Goal: Transaction & Acquisition: Purchase product/service

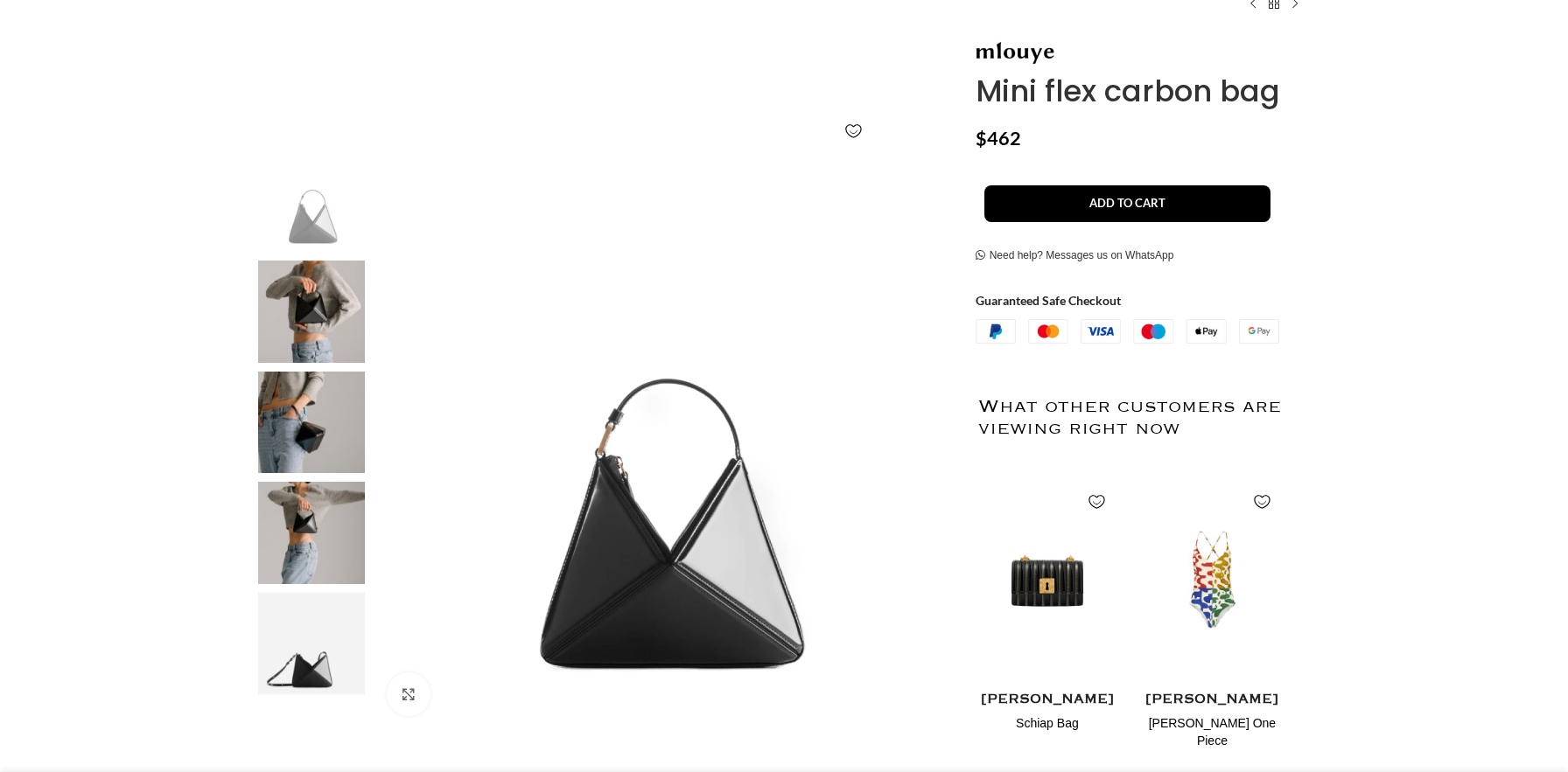
scroll to position [121, 0]
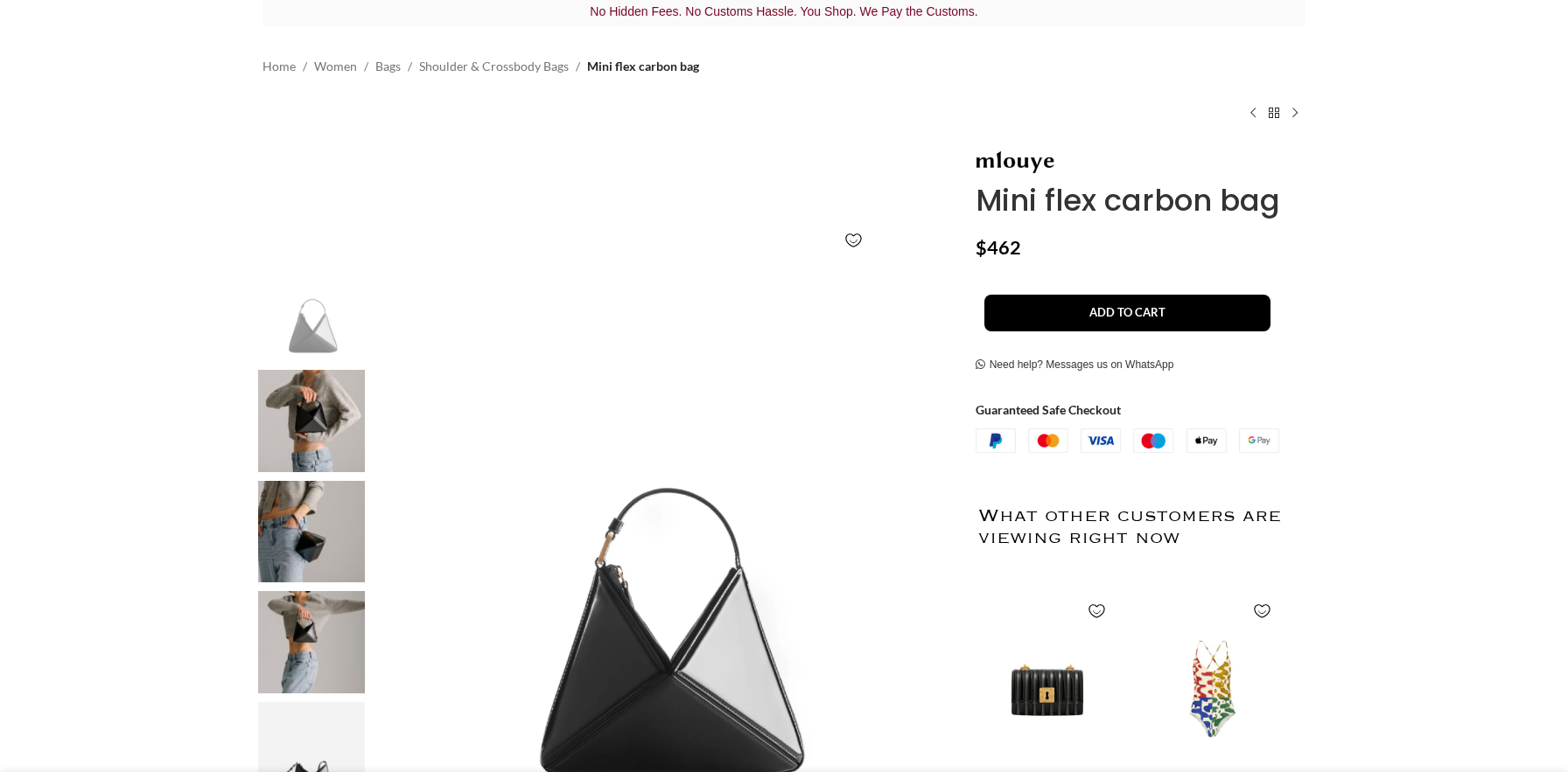
click at [304, 562] on img at bounding box center [311, 532] width 107 height 102
click at [490, 70] on link "Shoulder & Crossbody Bags" at bounding box center [493, 66] width 149 height 19
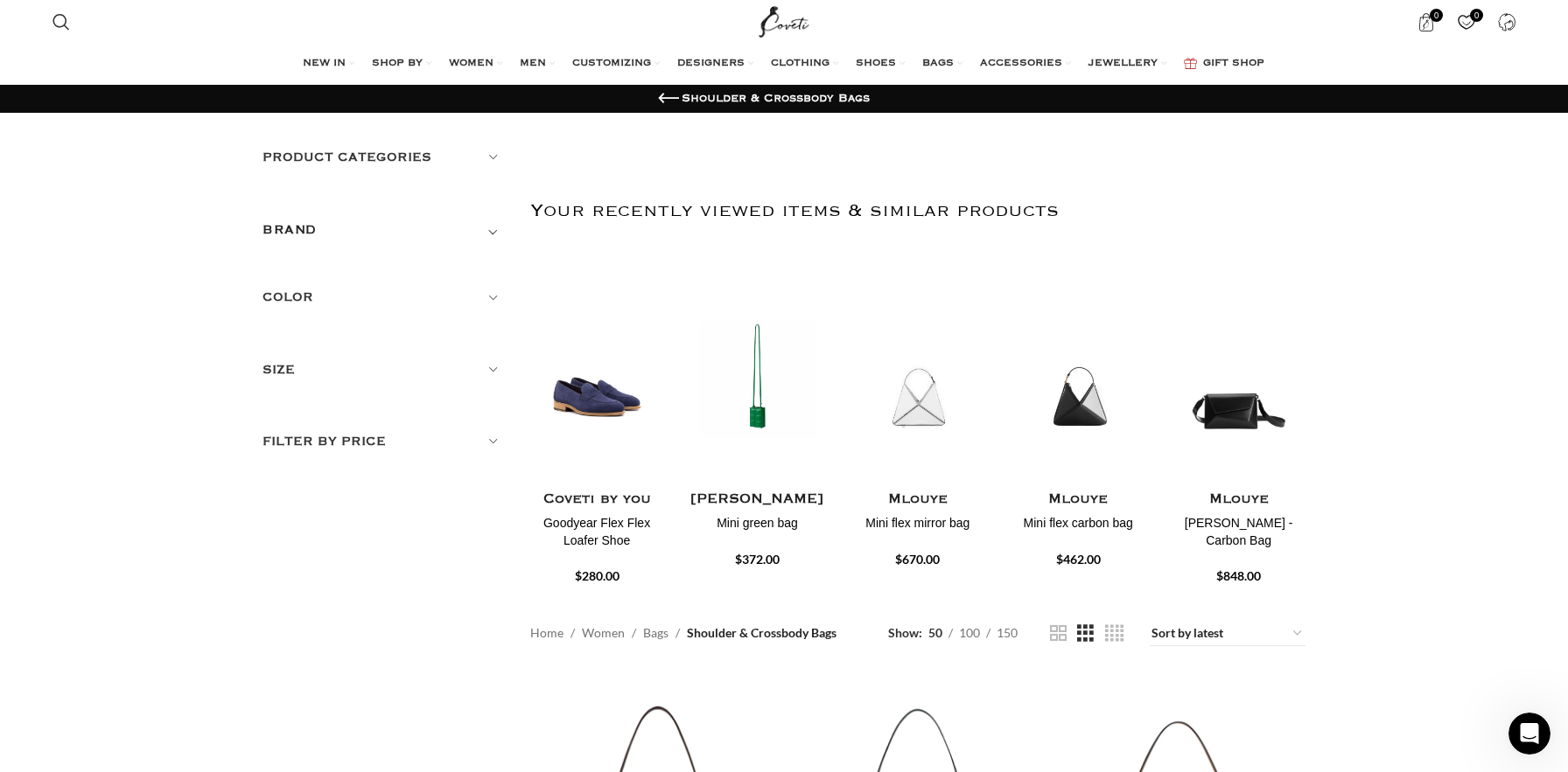
click at [365, 437] on h5 "Filter by price" at bounding box center [383, 441] width 241 height 19
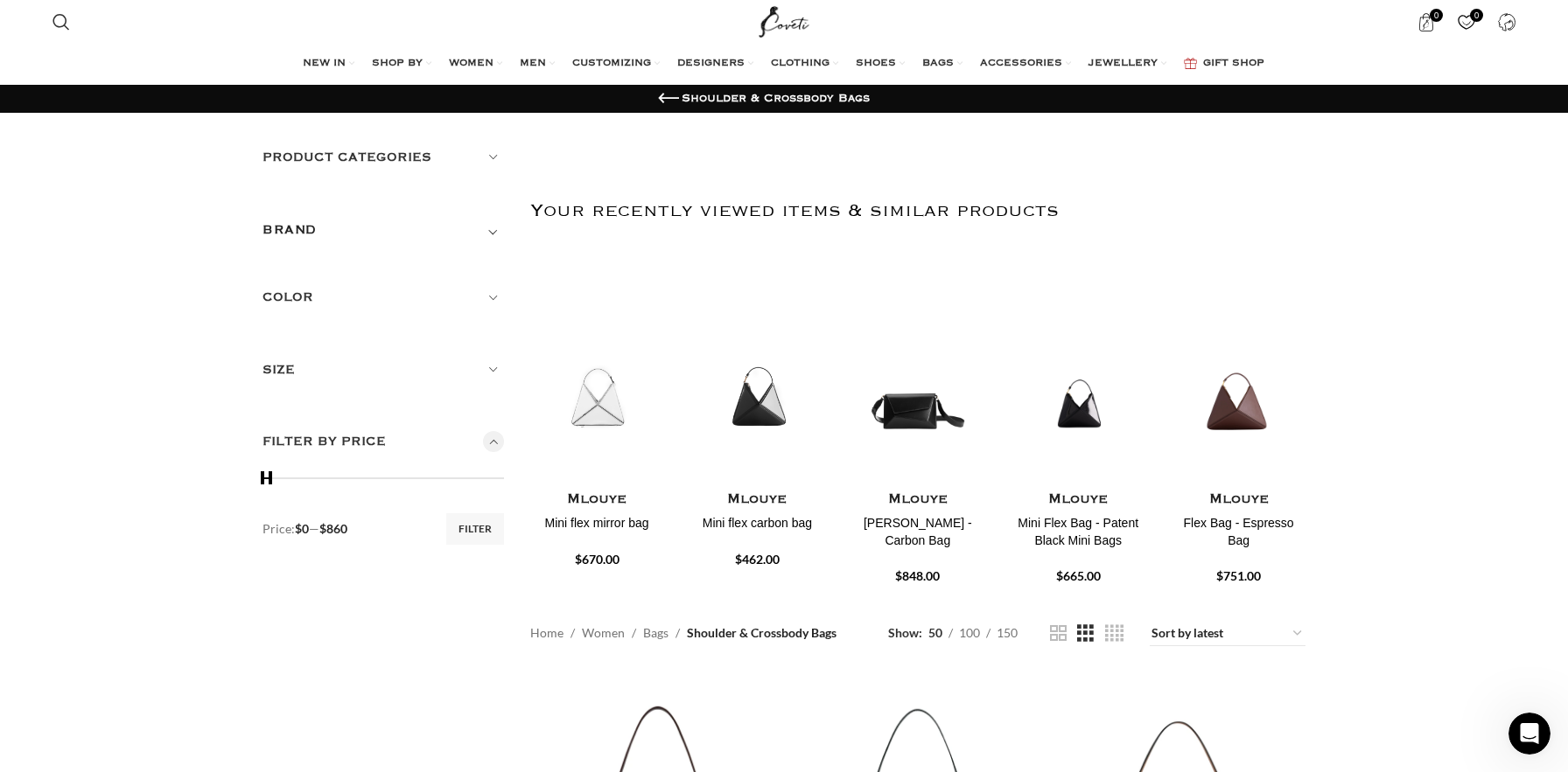
drag, startPoint x: 504, startPoint y: 479, endPoint x: 270, endPoint y: 488, distance: 234.2
click at [270, 488] on span at bounding box center [270, 478] width 26 height 26
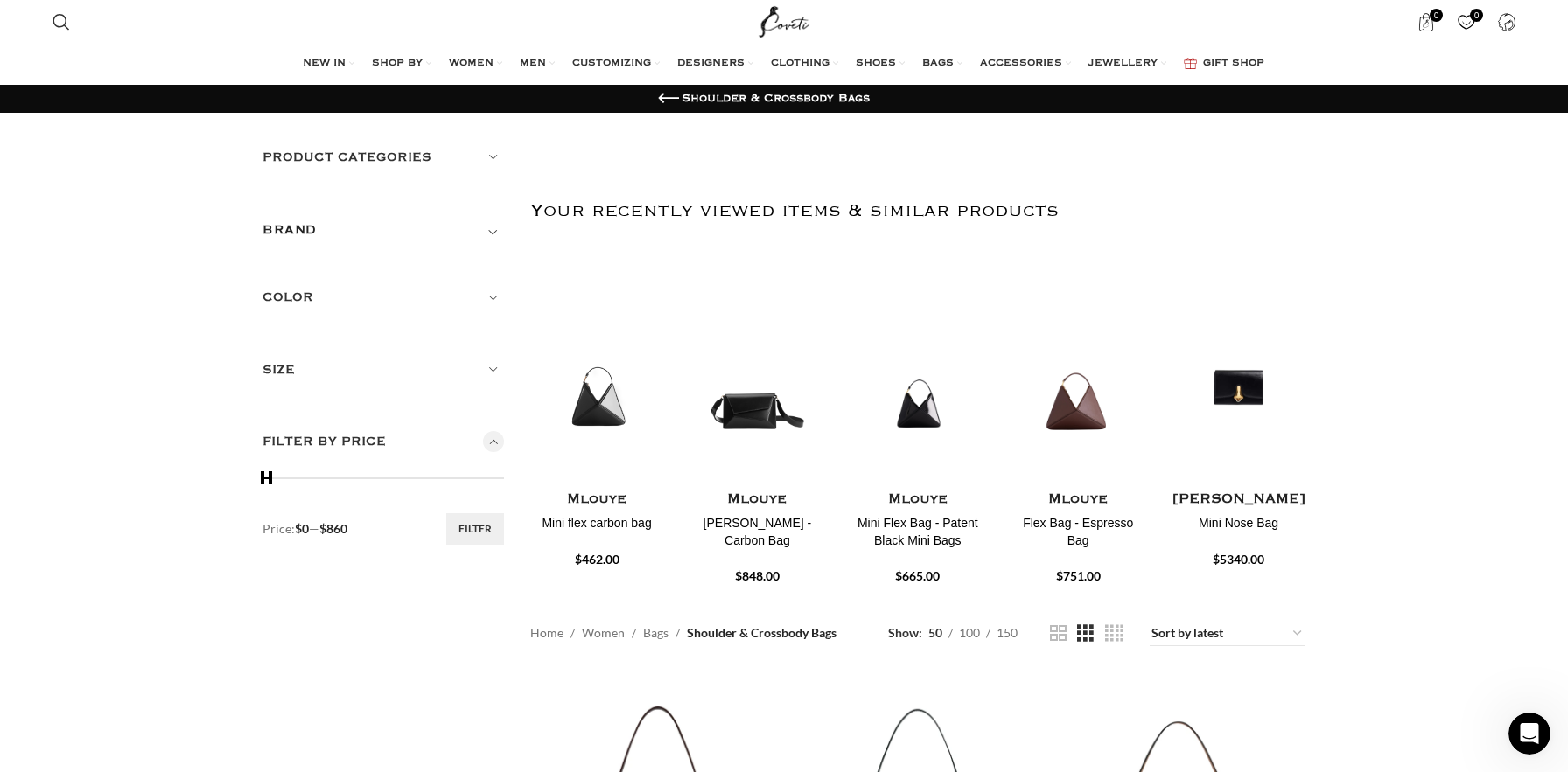
click at [492, 522] on button "Filter" at bounding box center [475, 529] width 57 height 32
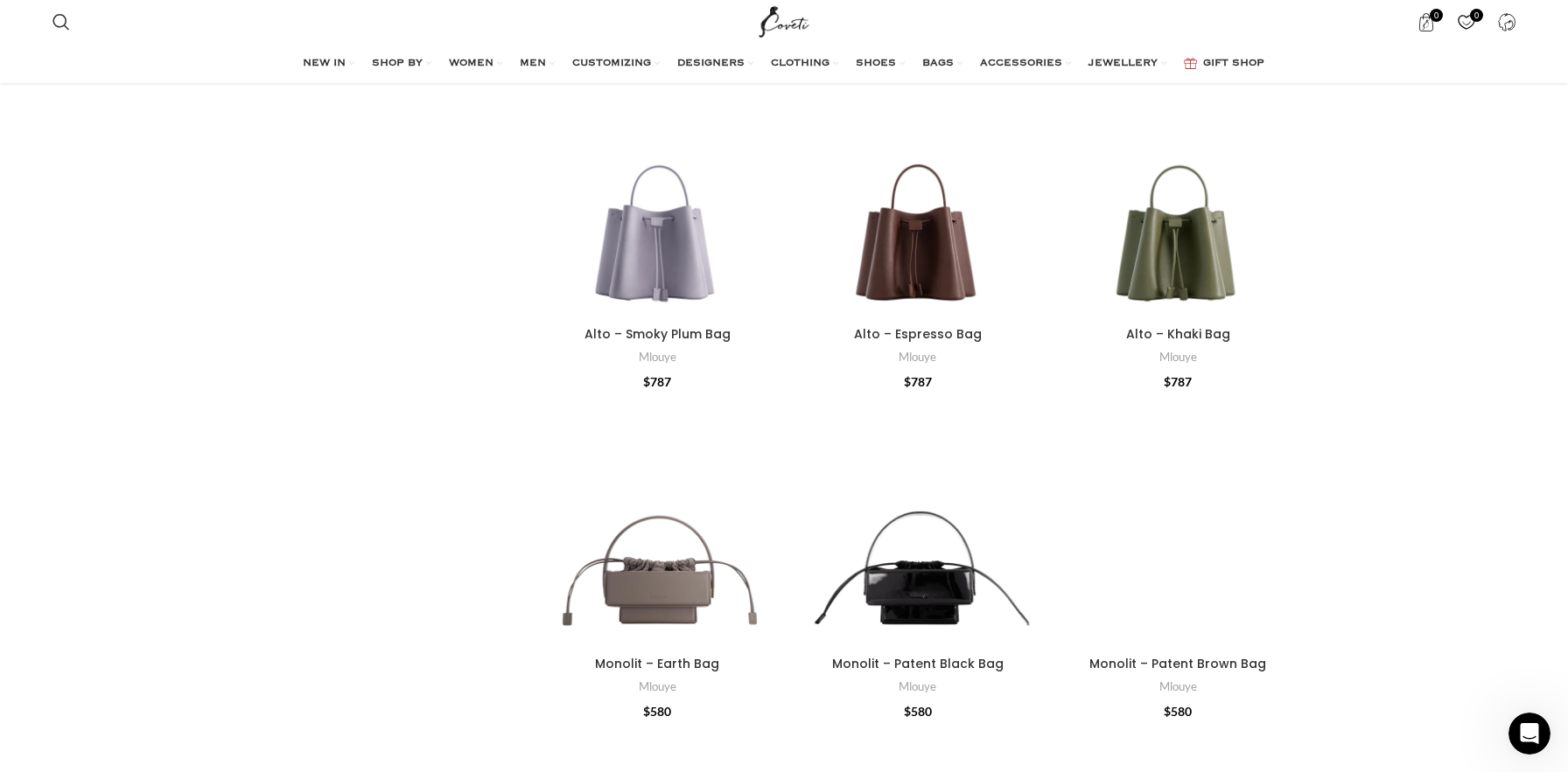
scroll to position [5469, 0]
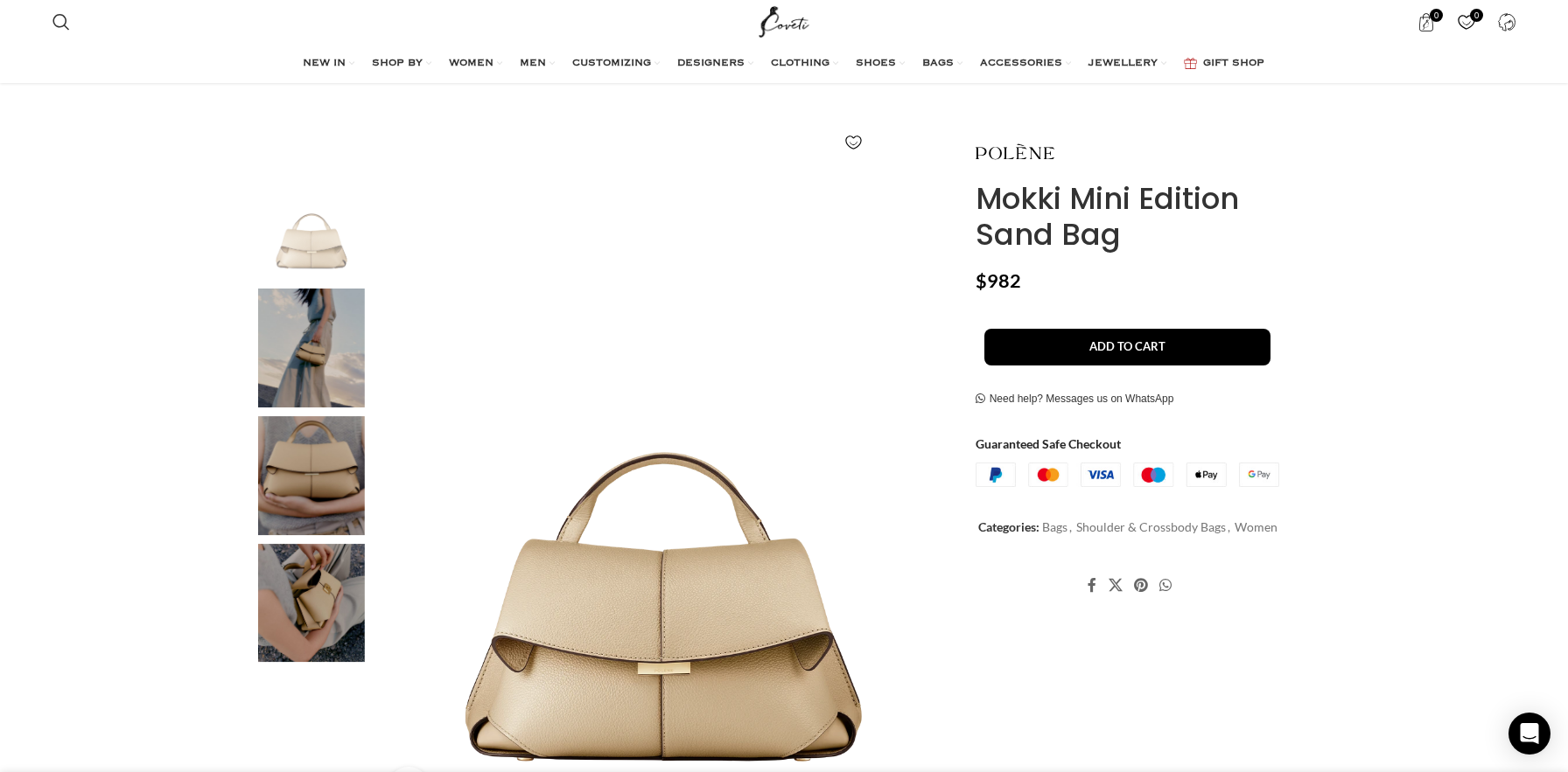
scroll to position [243, 0]
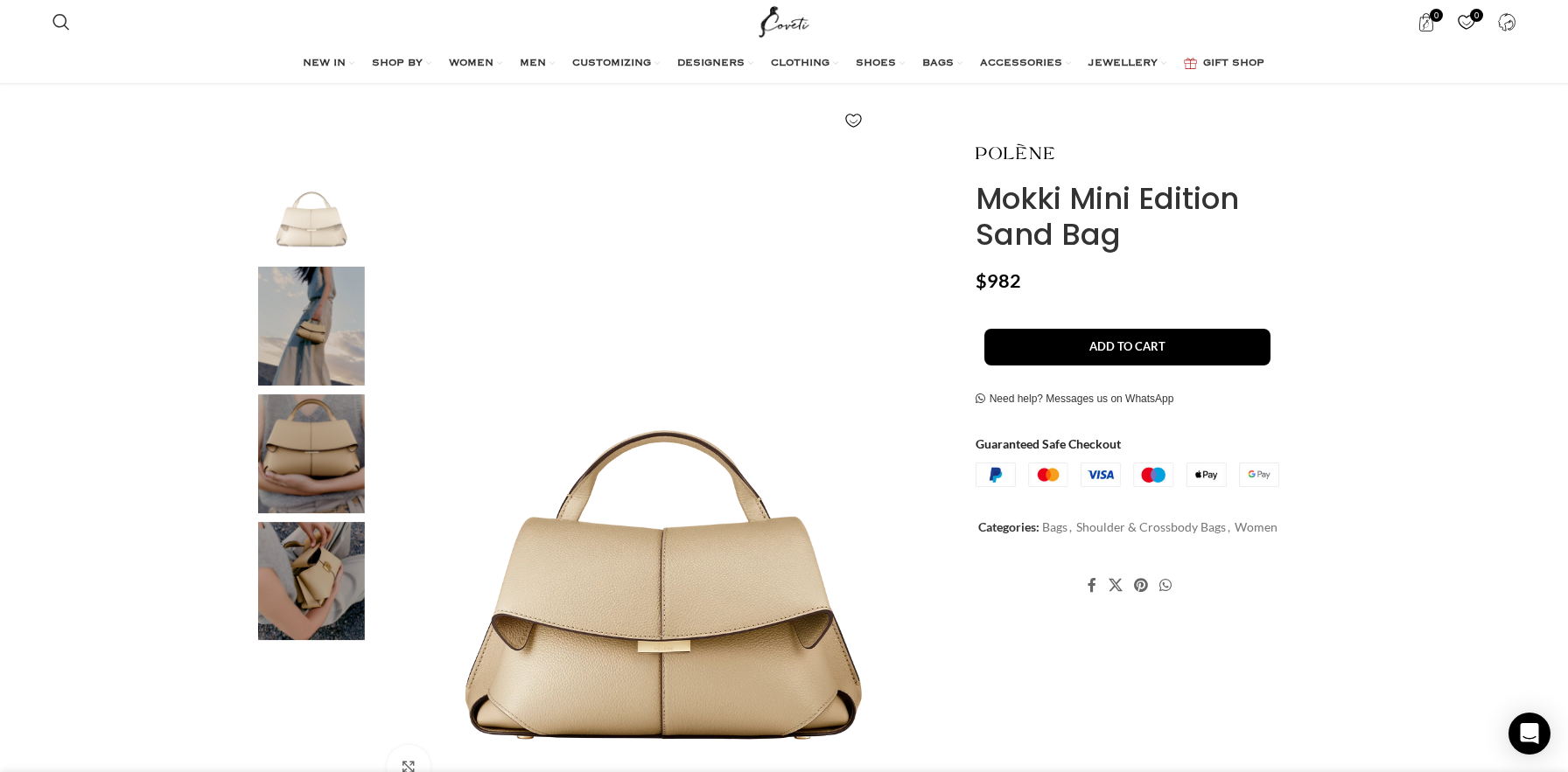
click at [301, 375] on img "2 / 4" at bounding box center [311, 326] width 107 height 119
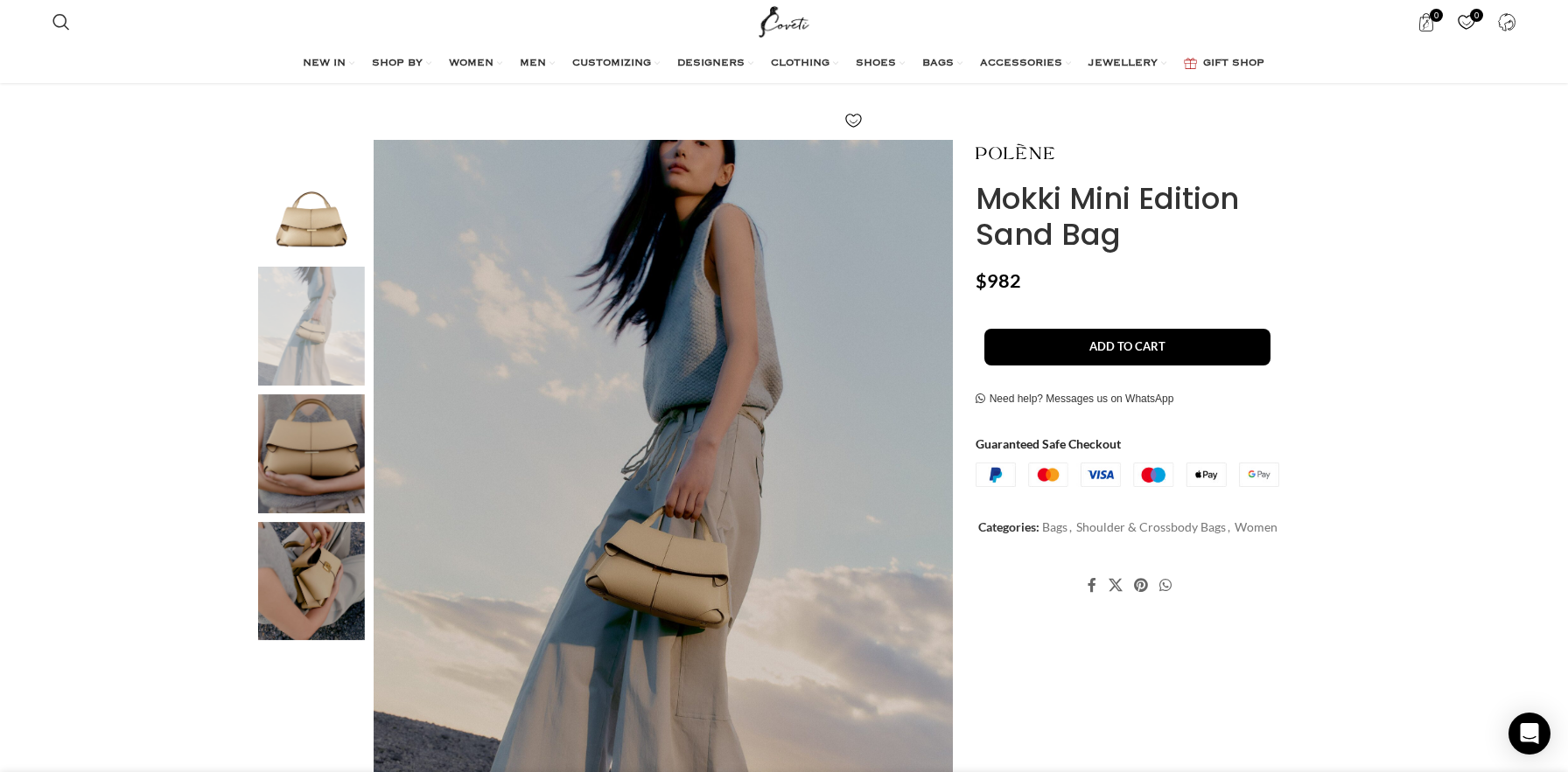
scroll to position [0, 368]
click at [333, 613] on img "4 / 4" at bounding box center [311, 581] width 107 height 119
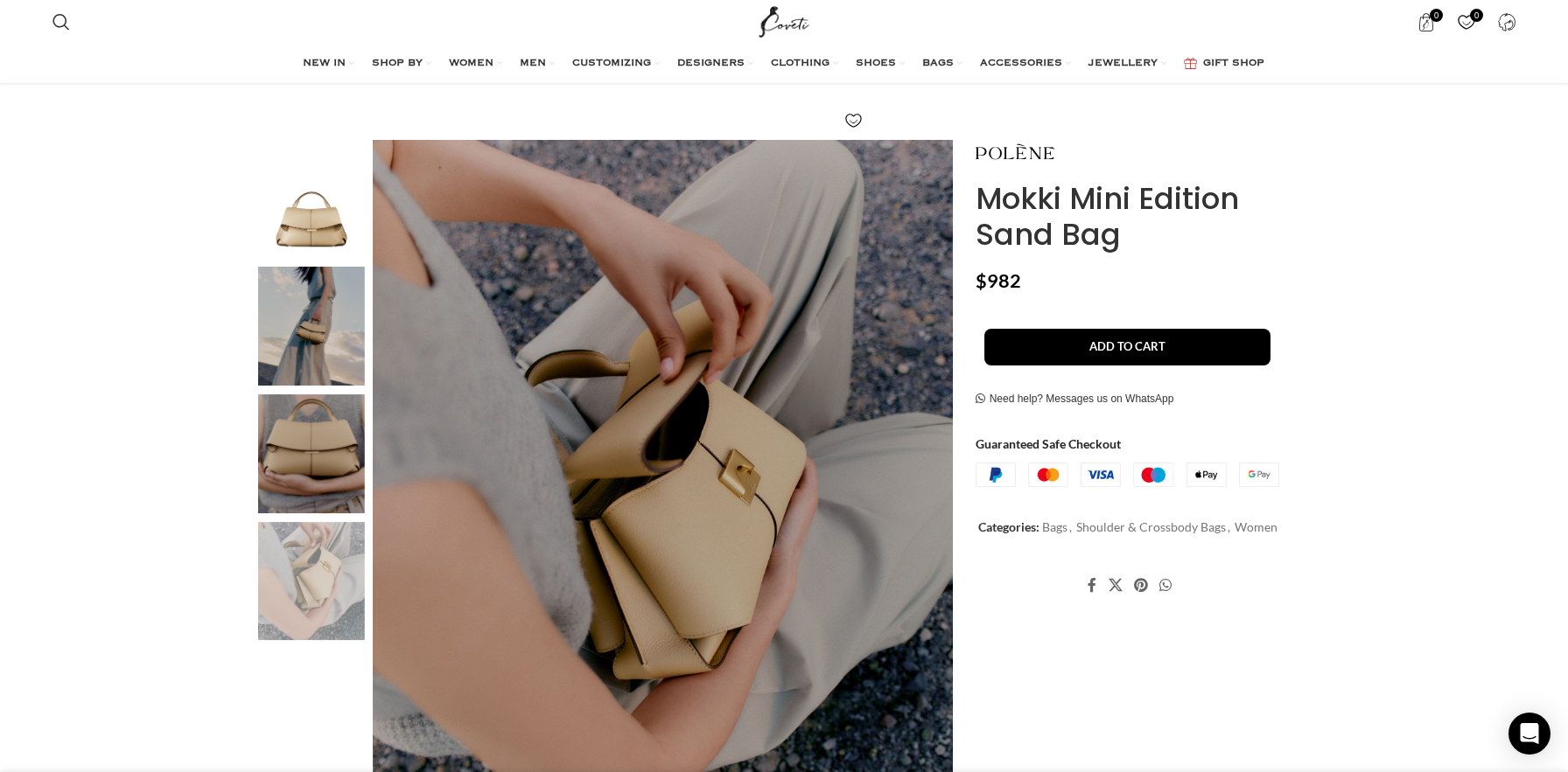
click at [316, 465] on img "3 / 4" at bounding box center [311, 454] width 107 height 119
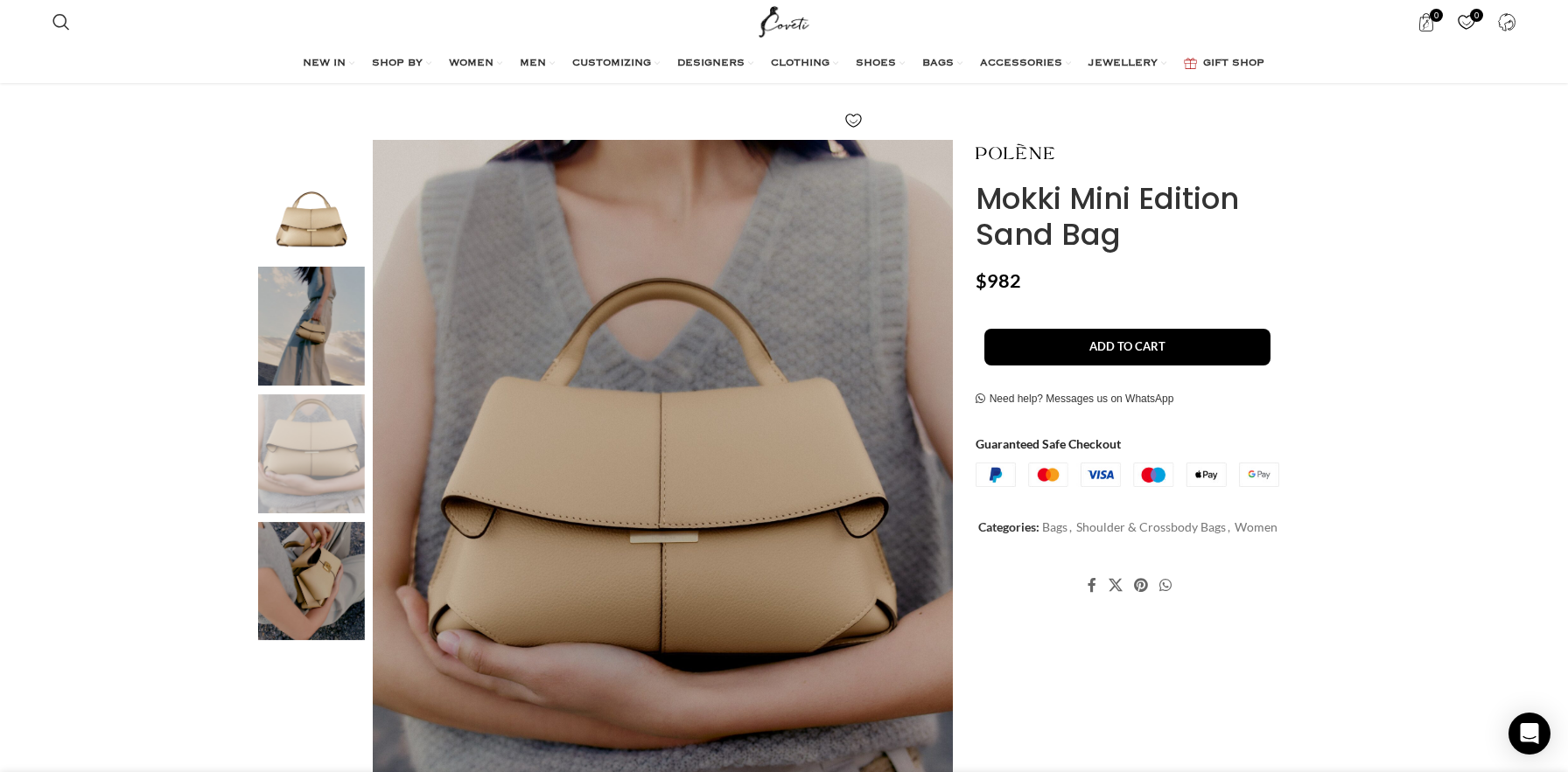
click at [315, 343] on img "2 / 4" at bounding box center [311, 326] width 107 height 119
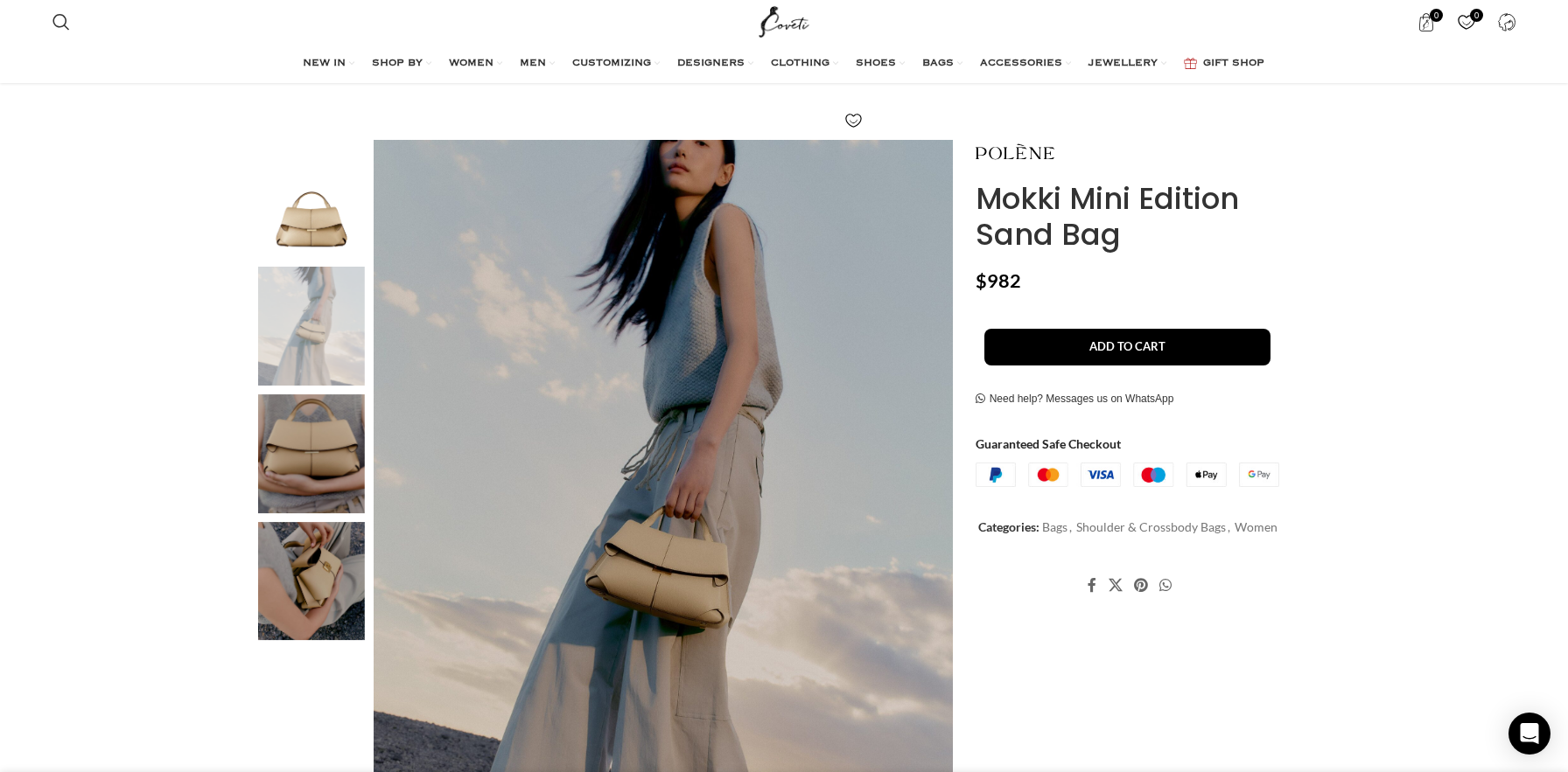
click at [1045, 181] on h1 "Mokki Mini Edition Sand Bag" at bounding box center [1141, 216] width 330 height 71
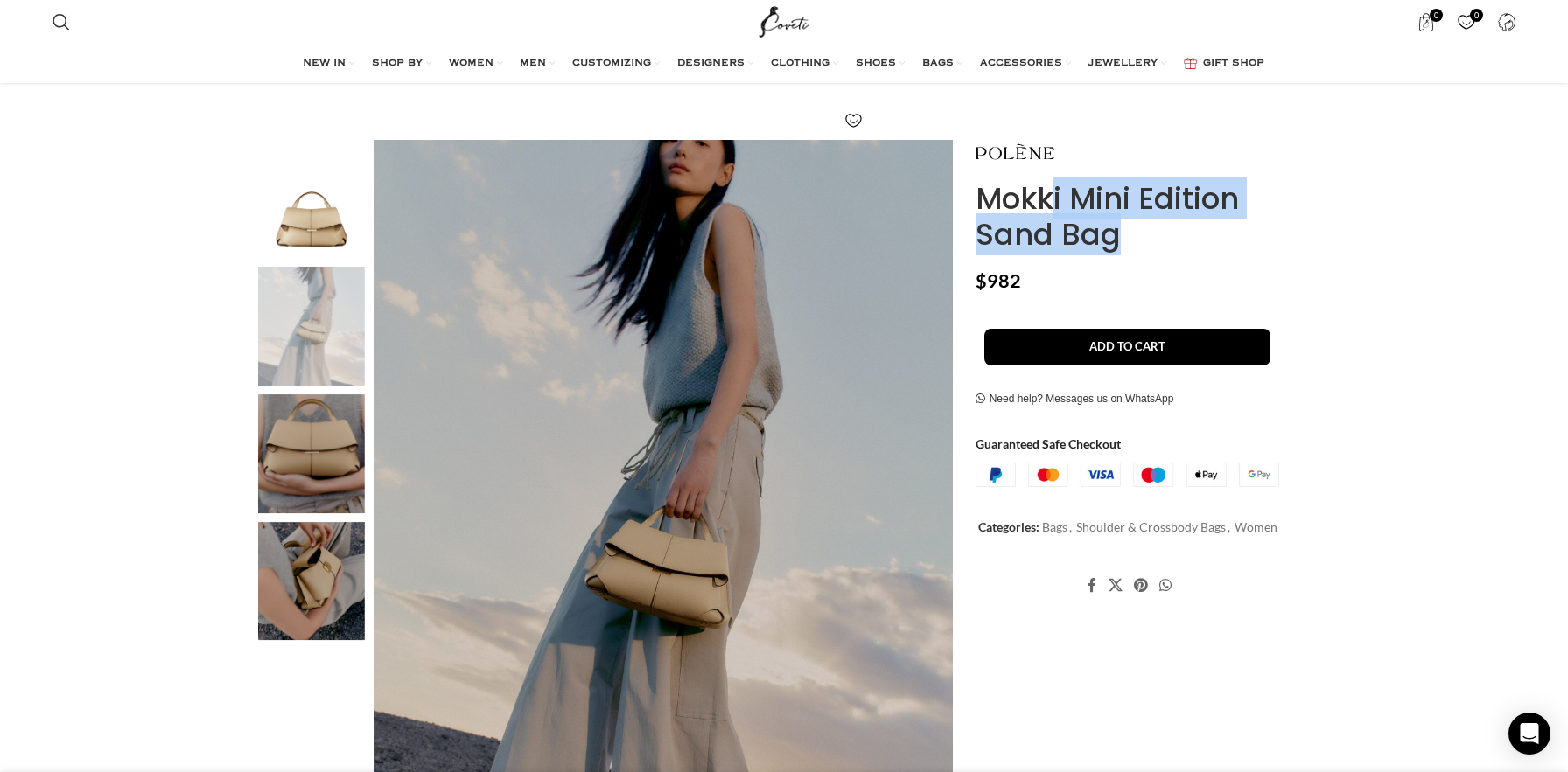
click at [1045, 181] on h1 "Mokki Mini Edition Sand Bag" at bounding box center [1141, 216] width 330 height 71
copy div "Mokki Mini Edition Sand Bag"
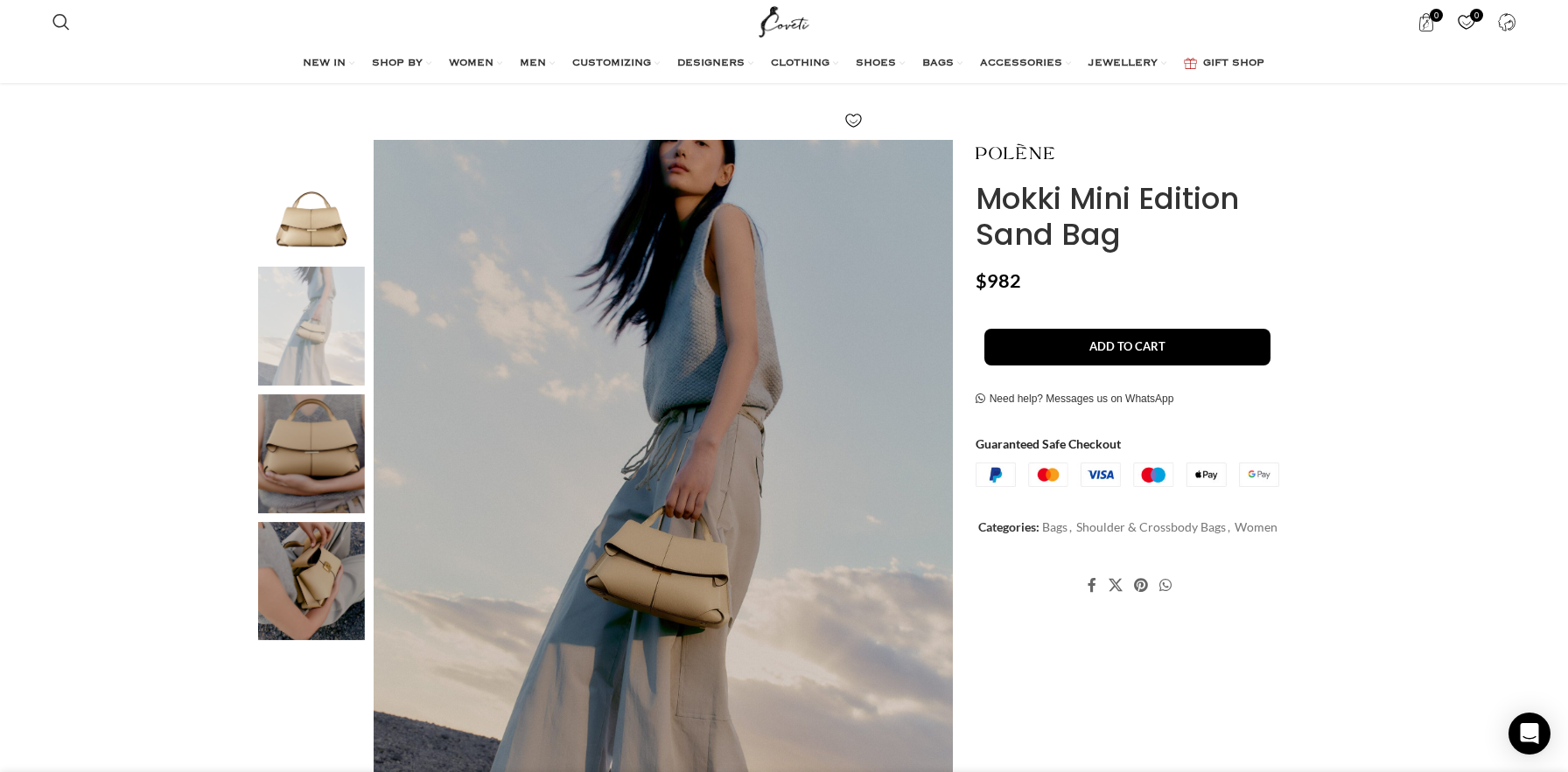
click at [1180, 683] on div "Mokki Mini Edition Sand Bag $ 982 - Mokki Mini Edition Sand Bag quantity 1 + Ad…" at bounding box center [1141, 504] width 356 height 947
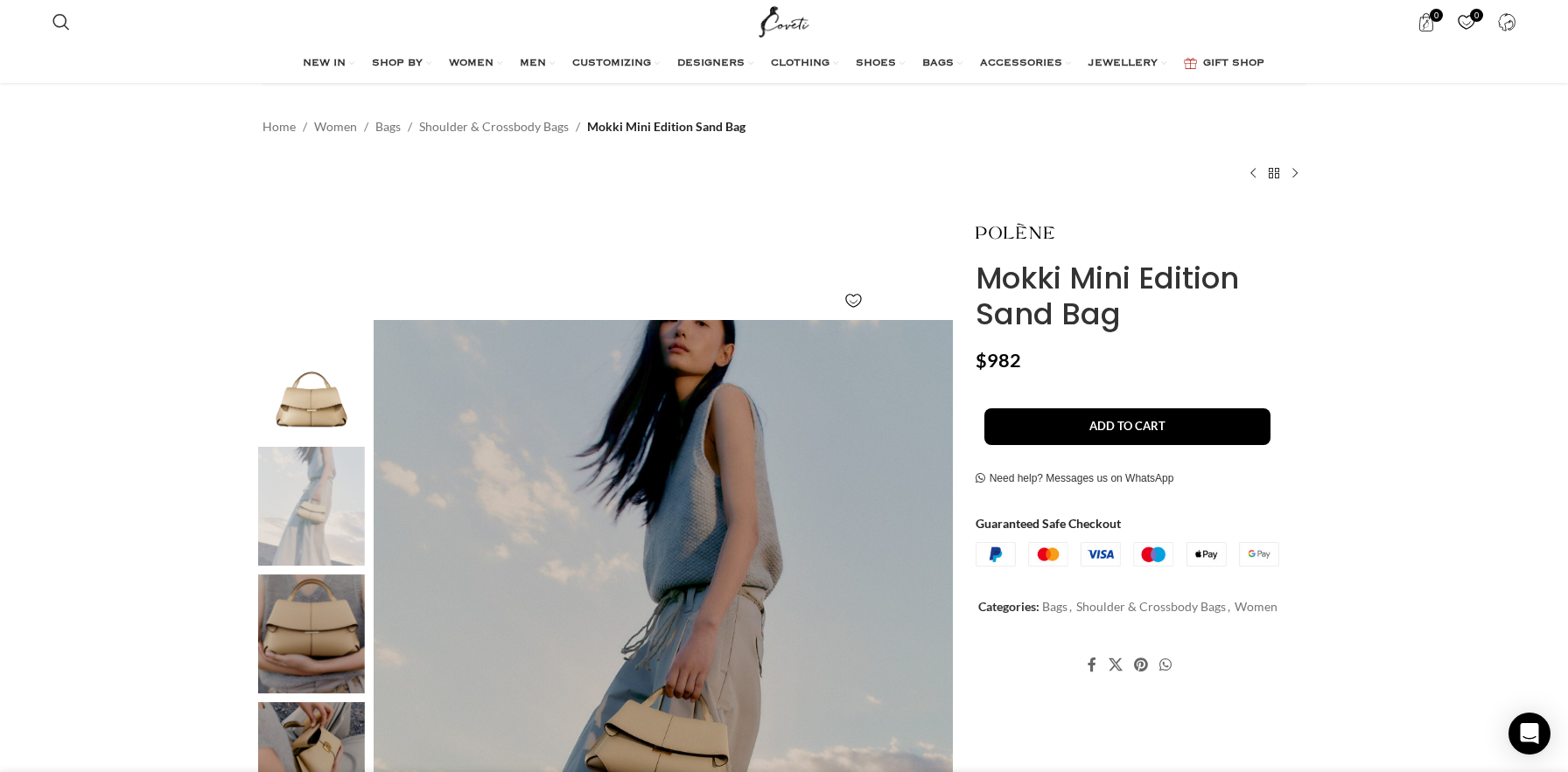
scroll to position [55, 0]
